Goal: Task Accomplishment & Management: Complete application form

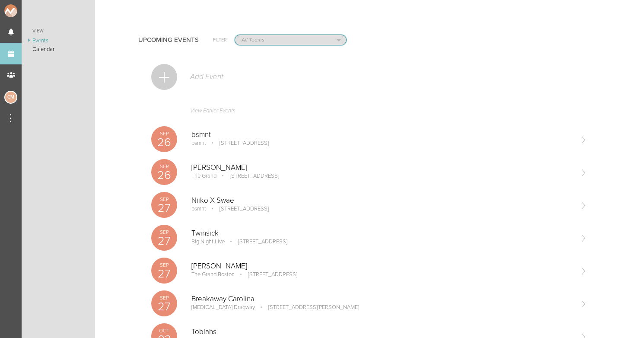
select select "1884"
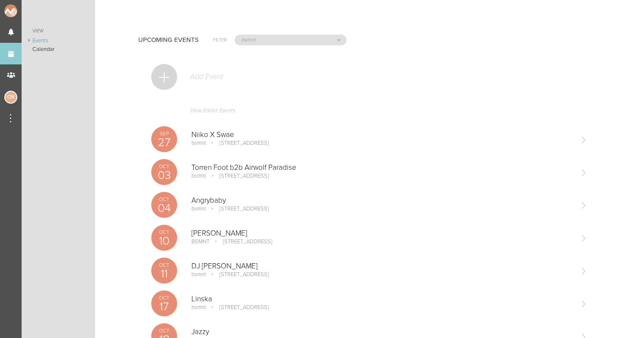
scroll to position [0, 0]
click at [163, 77] on div at bounding box center [164, 77] width 26 height 26
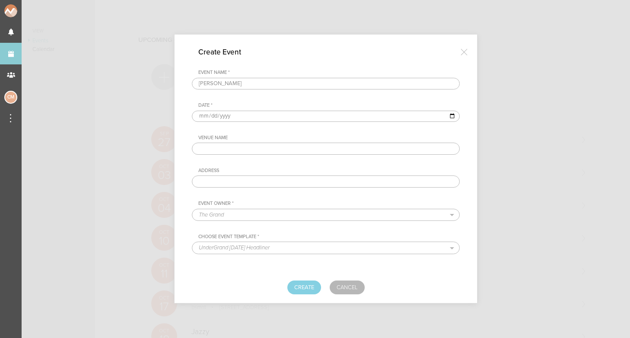
type input "[PERSON_NAME]"
click at [201, 117] on input "date" at bounding box center [326, 116] width 268 height 11
type input "2026-01-30"
click at [282, 172] on div "Address" at bounding box center [328, 171] width 261 height 6
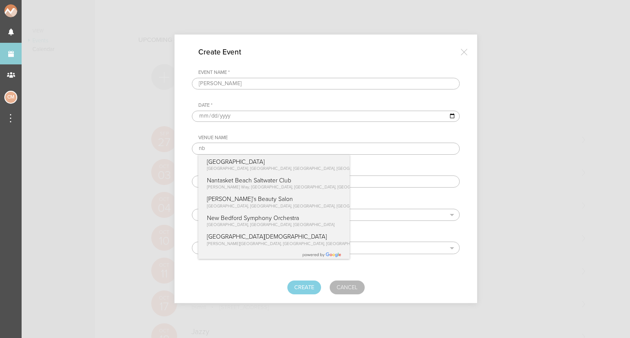
type input "n"
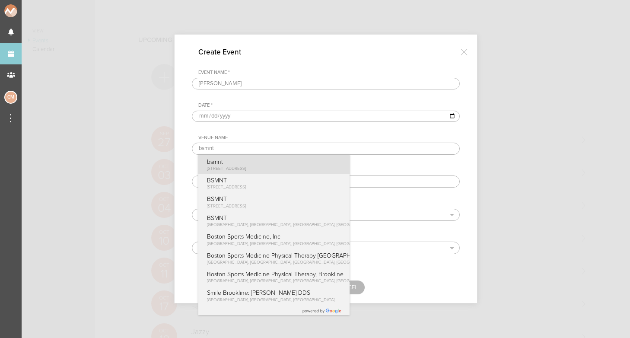
click at [254, 164] on div "bsmnt 100 Stuart St Boston, MA" at bounding box center [273, 164] width 151 height 19
type input "bsmnt"
type input "[STREET_ADDRESS]"
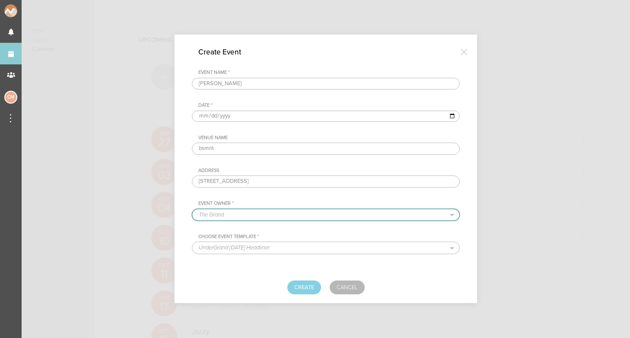
select select "1884"
select select "1615"
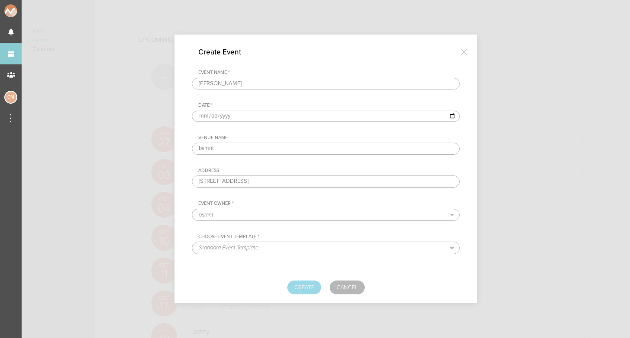
click at [300, 286] on button "Create" at bounding box center [304, 287] width 34 height 14
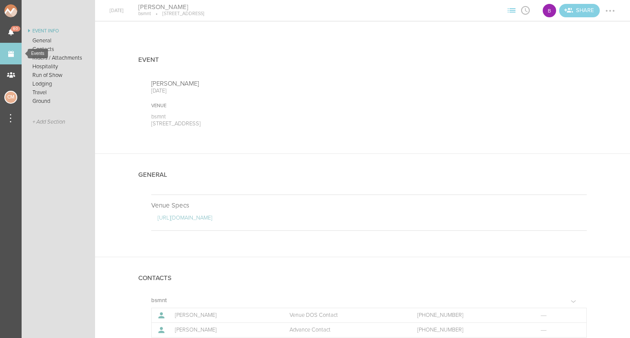
click at [10, 54] on link "Events" at bounding box center [11, 54] width 22 height 22
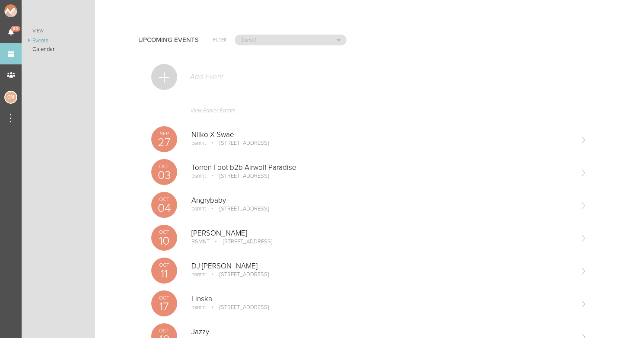
scroll to position [-1, 0]
click at [166, 74] on div at bounding box center [164, 77] width 26 height 26
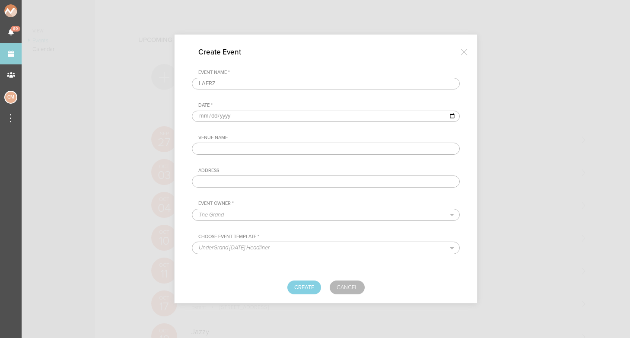
type input "LAERZ"
click at [203, 119] on input "date" at bounding box center [326, 116] width 268 height 11
type input "2026-01-31"
click at [284, 168] on div "Address" at bounding box center [328, 171] width 261 height 6
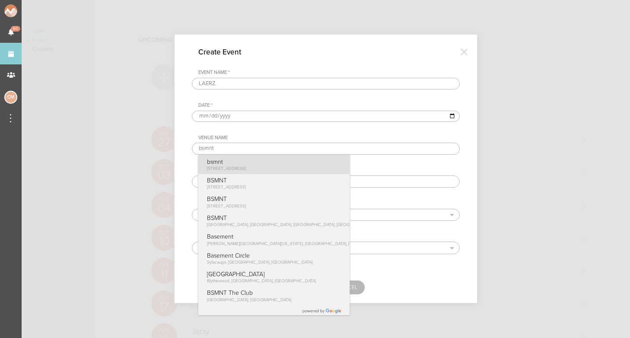
click at [223, 163] on p "bsmnt" at bounding box center [226, 161] width 39 height 7
type input "bsmnt"
type input "[STREET_ADDRESS]"
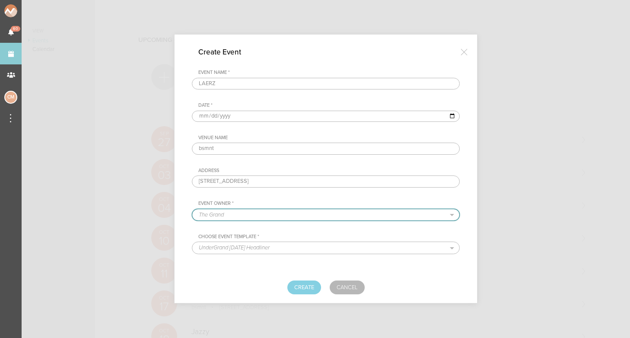
select select "1884"
select select "1615"
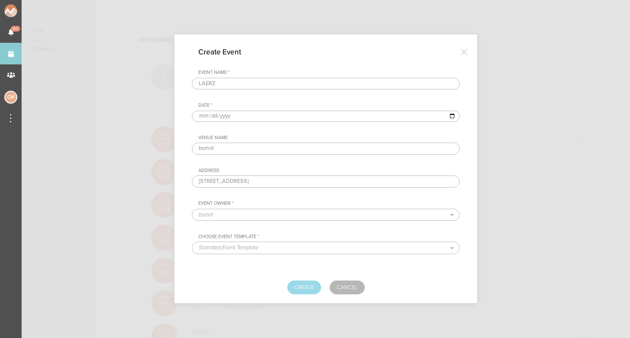
click at [308, 286] on button "Create" at bounding box center [304, 287] width 34 height 14
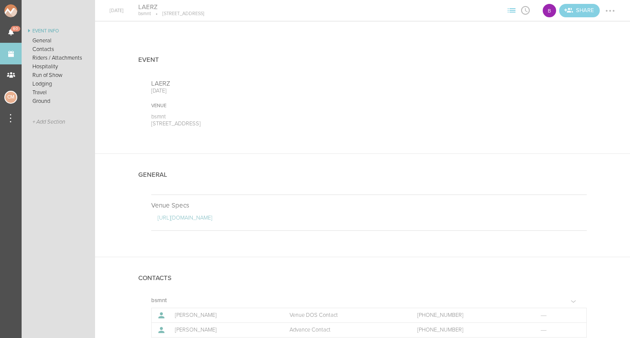
click at [12, 49] on link "Events" at bounding box center [11, 54] width 22 height 22
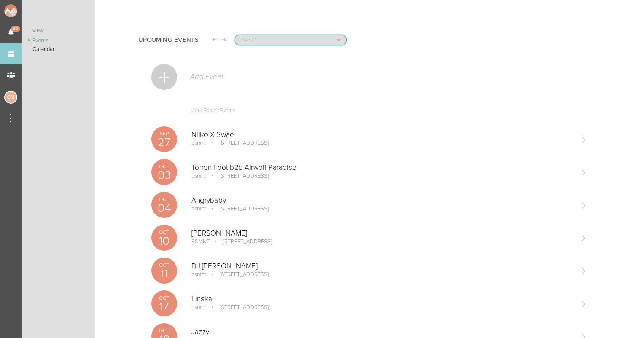
select select "20"
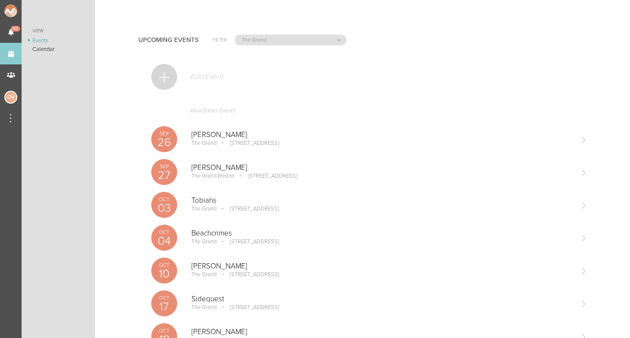
scroll to position [0, 0]
click at [170, 70] on div at bounding box center [164, 77] width 26 height 26
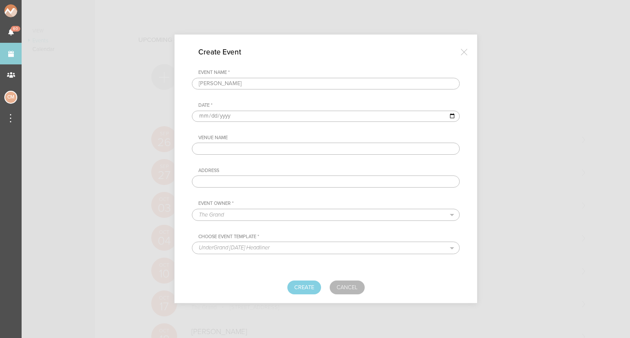
type input "[PERSON_NAME]"
click at [201, 116] on input "date" at bounding box center [326, 116] width 268 height 11
type input "2026-04-10"
click at [290, 155] on div "Venue Name Address" at bounding box center [326, 161] width 268 height 53
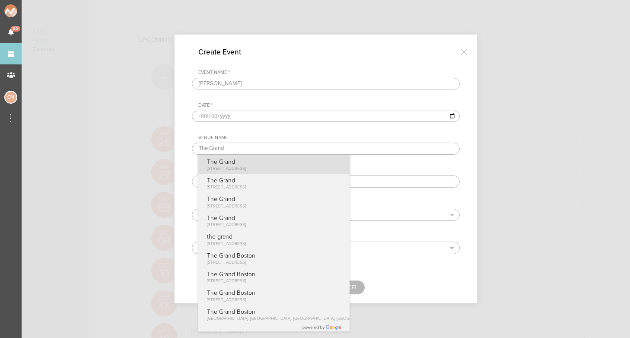
type input "The Grand"
click at [231, 163] on p "The Grand" at bounding box center [226, 161] width 39 height 7
type input "[STREET_ADDRESS]"
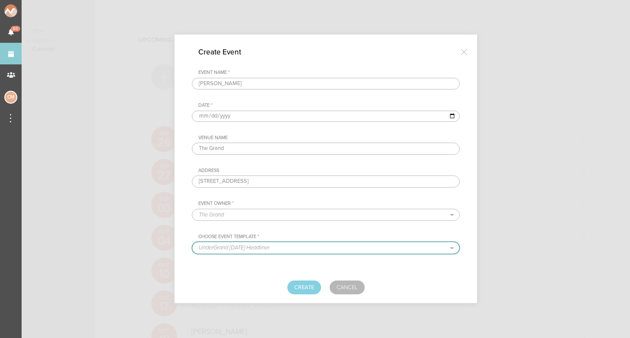
select select "887"
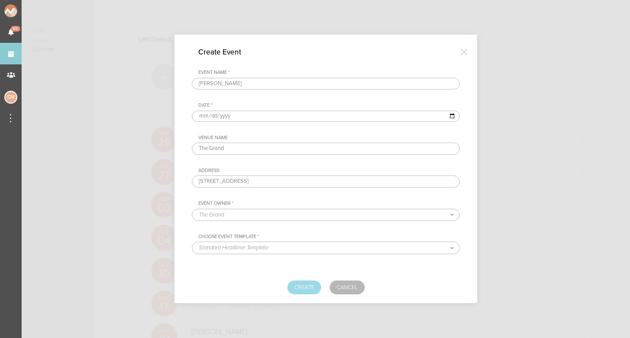
click at [310, 285] on button "Create" at bounding box center [304, 287] width 34 height 14
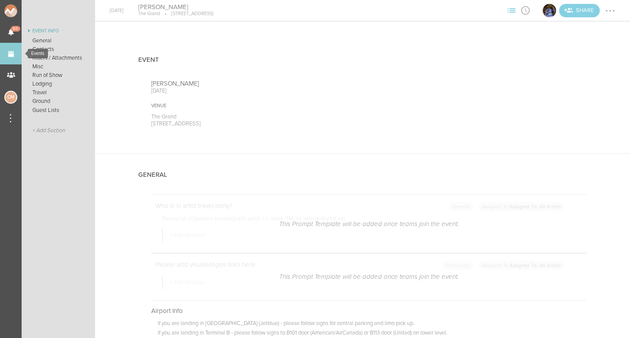
click at [9, 51] on link "Events" at bounding box center [11, 54] width 22 height 22
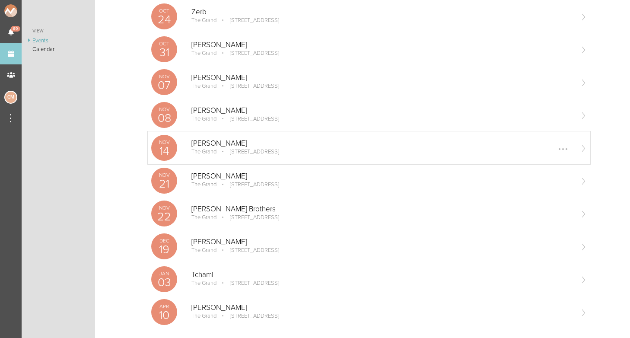
scroll to position [333, 0]
